Goal: Navigation & Orientation: Find specific page/section

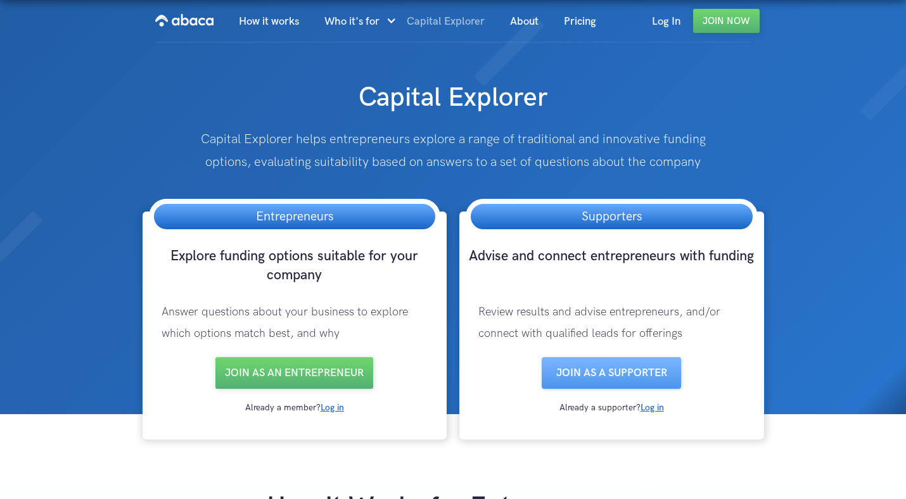
click at [436, 18] on link "Capital Explorer" at bounding box center [445, 21] width 103 height 43
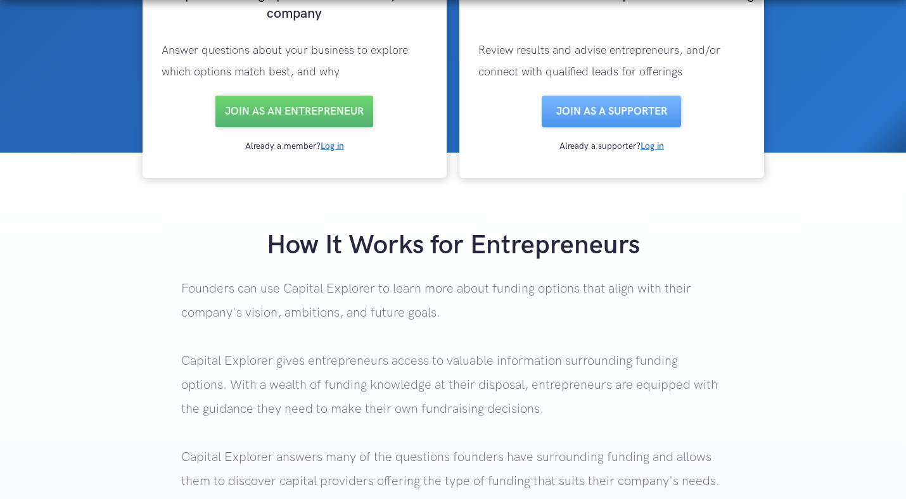
scroll to position [257, 0]
